Goal: Navigation & Orientation: Find specific page/section

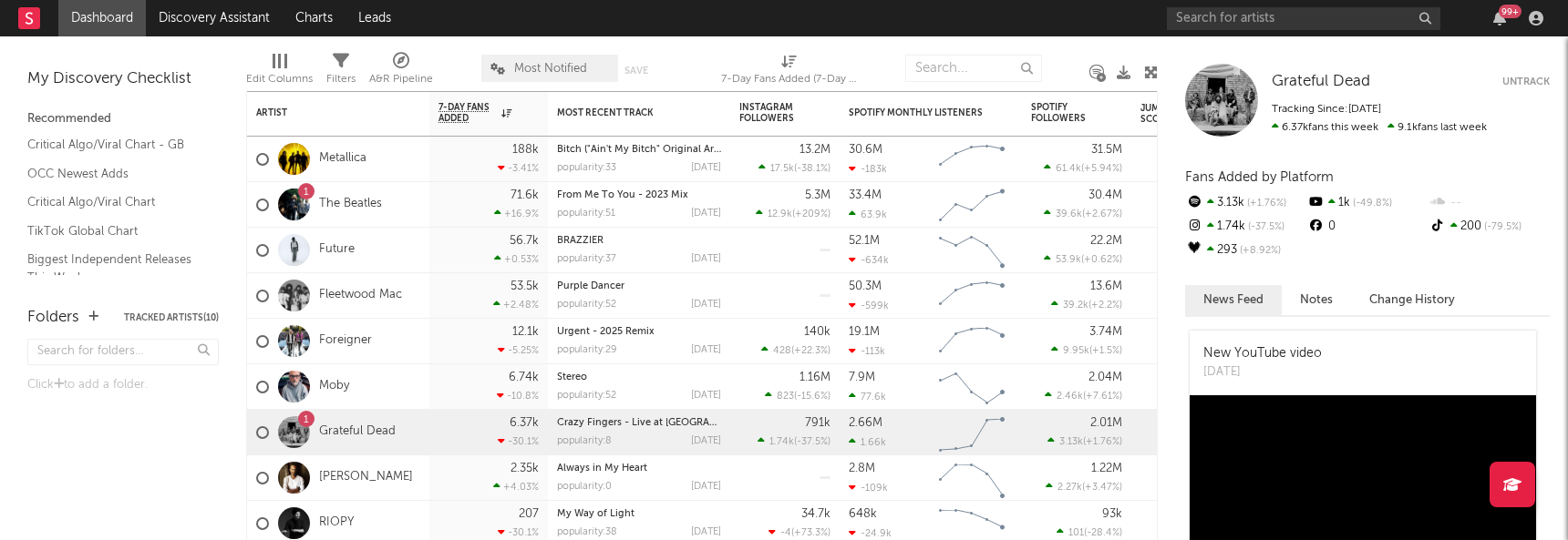
click at [42, 23] on div at bounding box center [38, 18] width 40 height 36
click at [19, 13] on rect at bounding box center [29, 18] width 22 height 22
click at [83, 25] on link "Dashboard" at bounding box center [102, 18] width 87 height 36
click at [14, 17] on nav "Dashboard Discovery Assistant Charts Leads 99 +" at bounding box center [784, 18] width 1568 height 36
click at [26, 17] on icon at bounding box center [28, 18] width 7 height 12
